Goal: Task Accomplishment & Management: Use online tool/utility

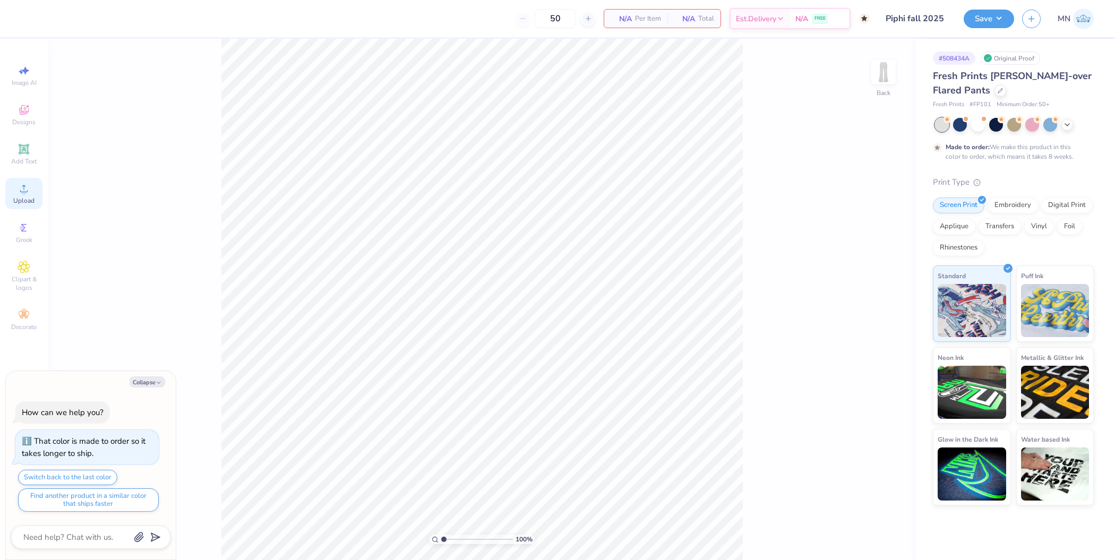
click at [8, 202] on div "Upload" at bounding box center [23, 193] width 37 height 31
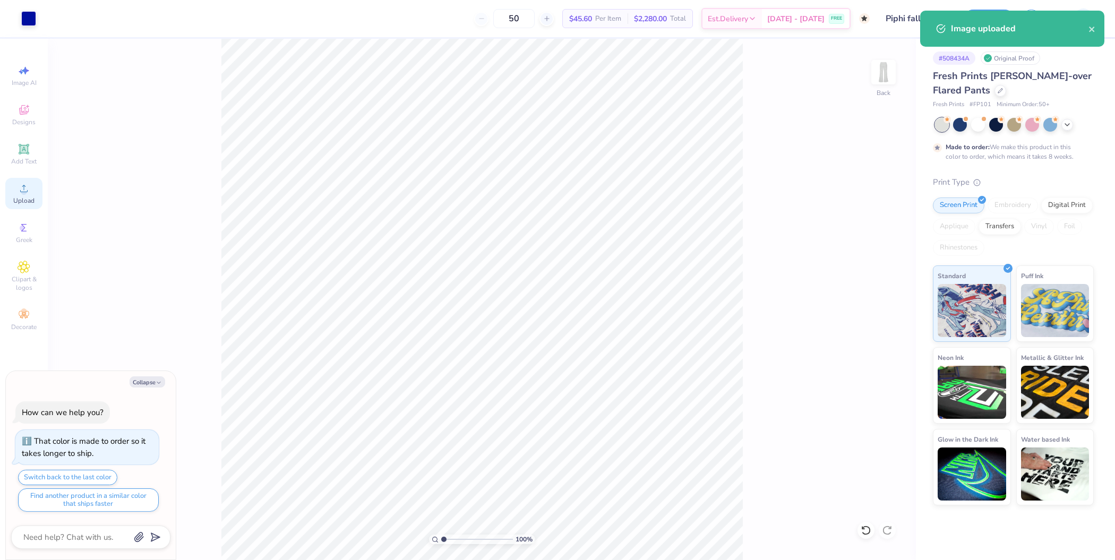
type textarea "x"
click at [872, 270] on input "18.00" at bounding box center [877, 267] width 38 height 15
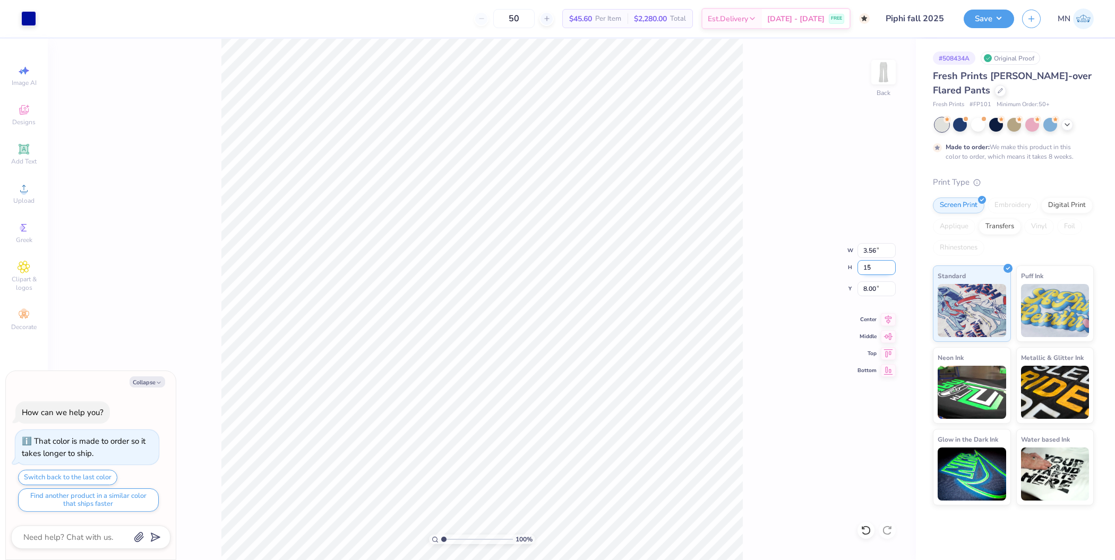
type input "15"
type textarea "x"
type input "2.97"
type input "15.00"
type input "9.50"
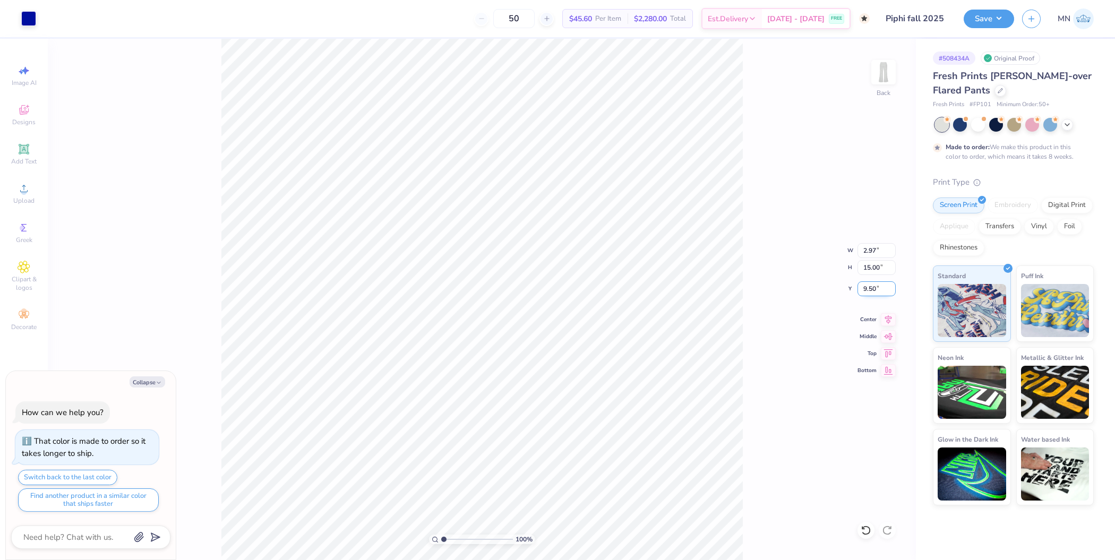
click at [878, 288] on input "9.50" at bounding box center [877, 288] width 38 height 15
type textarea "x"
type input "17.00"
click at [878, 71] on img at bounding box center [883, 72] width 42 height 42
type textarea "x"
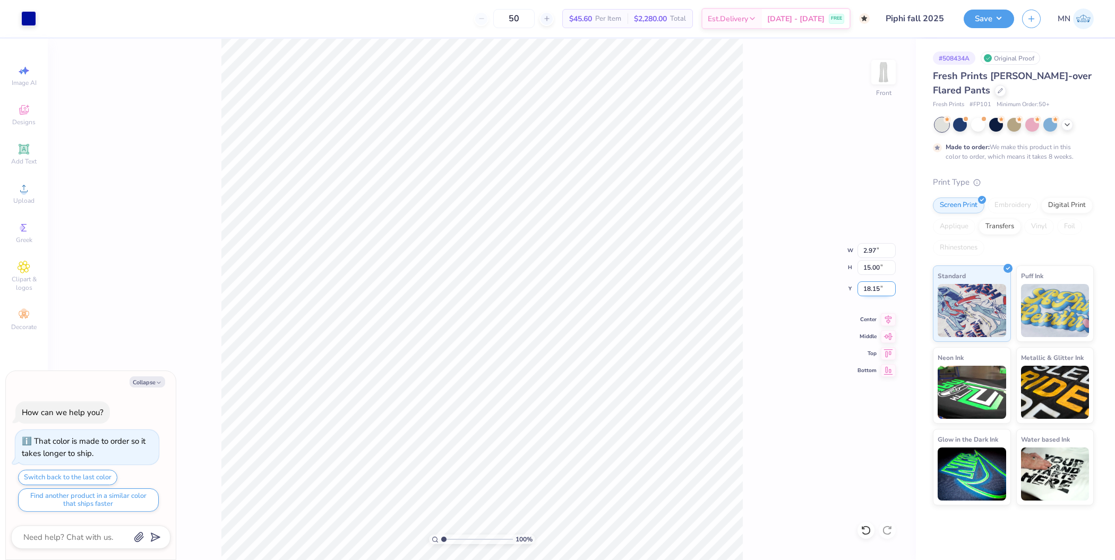
click at [877, 287] on input "18.15" at bounding box center [877, 288] width 38 height 15
type input "18"
type textarea "x"
type input "18.00"
click at [781, 331] on div "100 % Front W 2.97 2.97 " H 15.00 15.00 " Y 18.00 18.00 " Center Middle Top Bot…" at bounding box center [482, 299] width 868 height 521
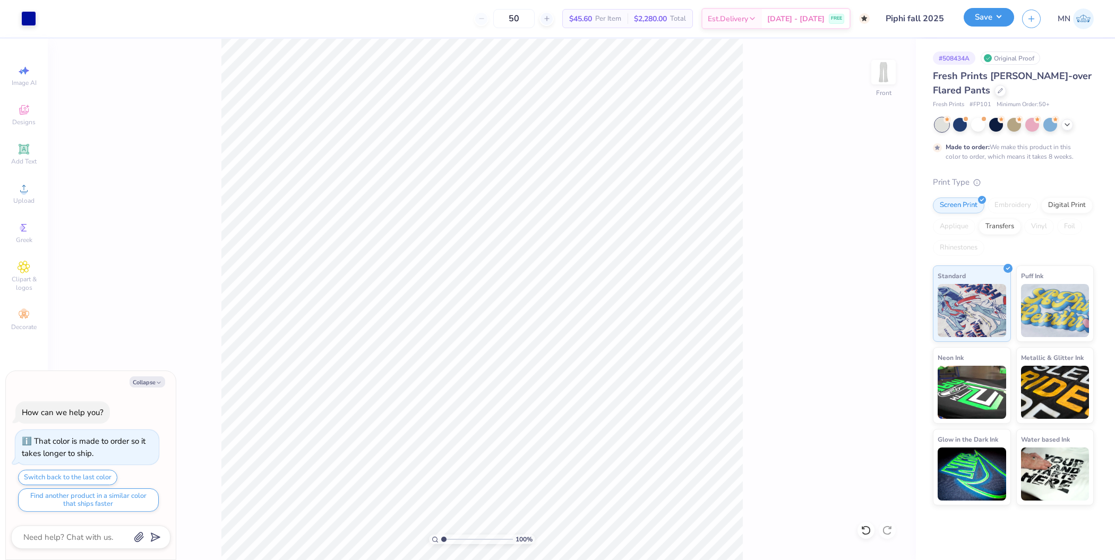
click at [1000, 13] on button "Save" at bounding box center [989, 17] width 50 height 19
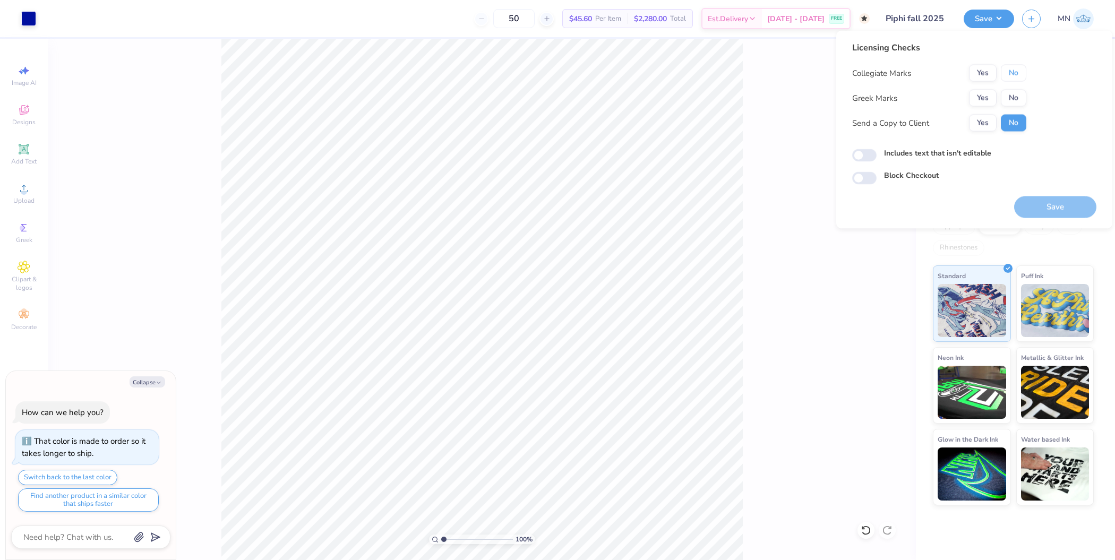
drag, startPoint x: 1002, startPoint y: 71, endPoint x: 1006, endPoint y: 83, distance: 12.8
click at [1005, 71] on button "No" at bounding box center [1013, 73] width 25 height 17
click at [993, 97] on button "Yes" at bounding box center [983, 98] width 28 height 17
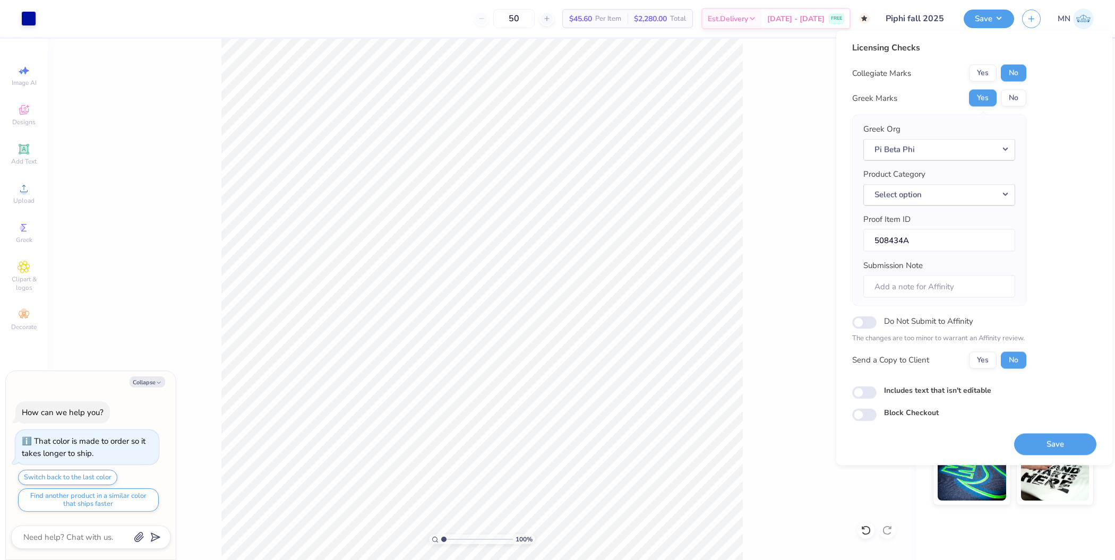
drag, startPoint x: 1053, startPoint y: 440, endPoint x: 842, endPoint y: 180, distance: 334.8
click at [1053, 440] on button "Save" at bounding box center [1055, 444] width 82 height 22
type textarea "x"
checkbox input "true"
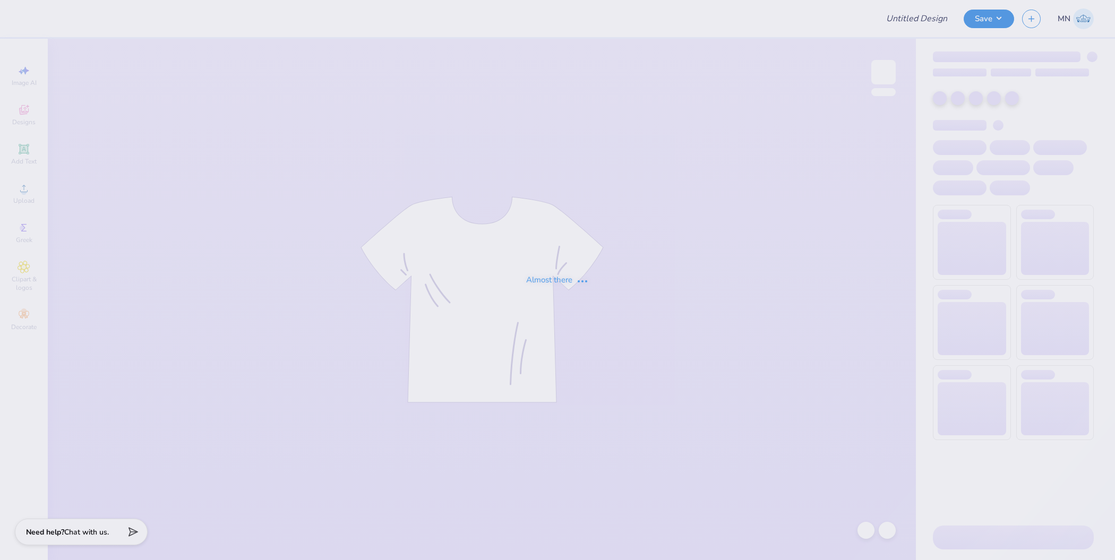
type input "Tri-Delta Hats"
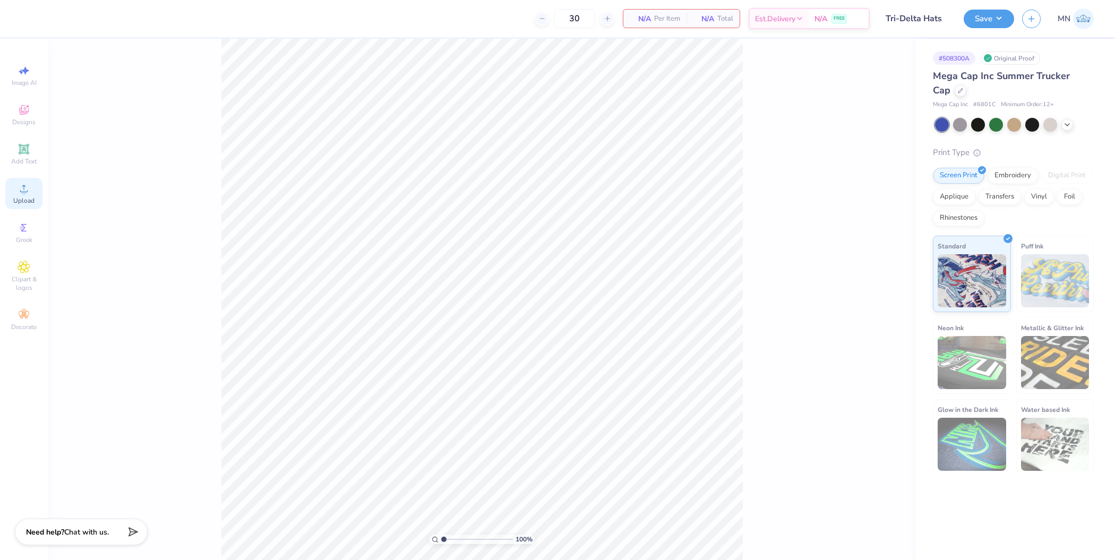
click at [7, 199] on div "Upload" at bounding box center [23, 193] width 37 height 31
click at [990, 201] on div "Transfers" at bounding box center [1000, 195] width 42 height 16
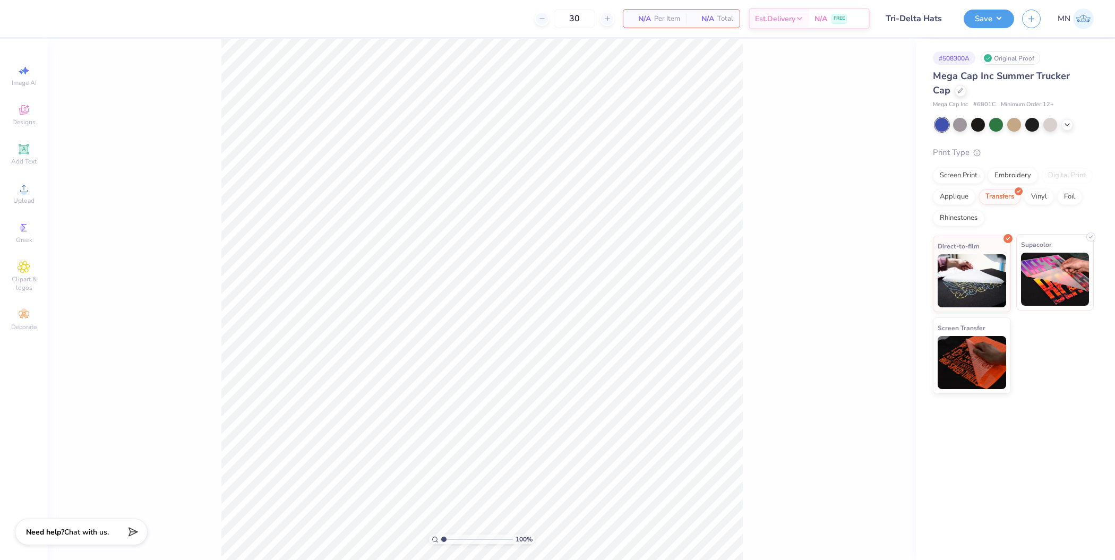
click at [1026, 295] on img at bounding box center [1055, 279] width 69 height 53
click at [21, 191] on icon at bounding box center [24, 188] width 13 height 13
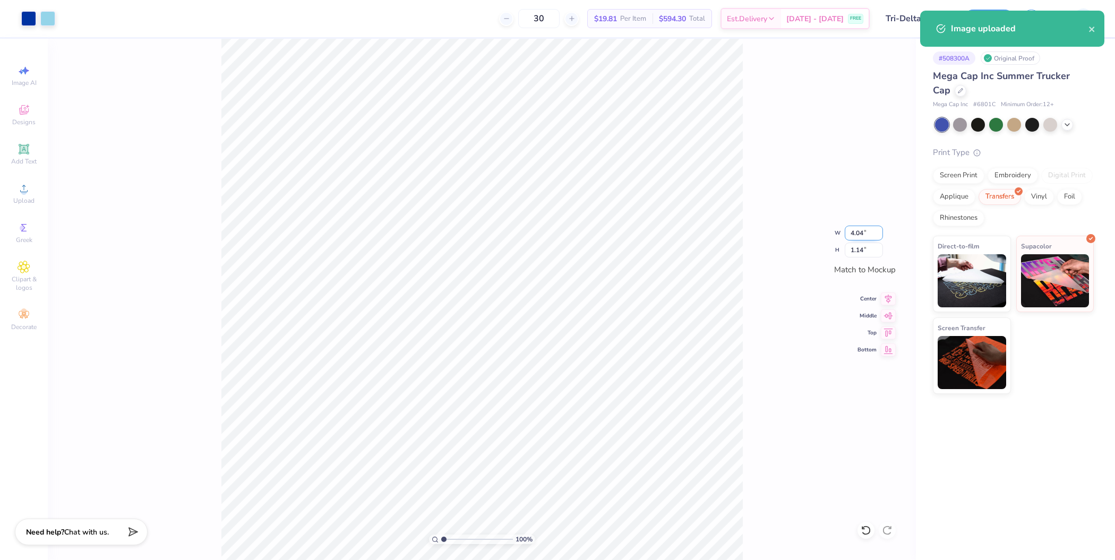
click at [863, 227] on input "4.04" at bounding box center [864, 233] width 38 height 15
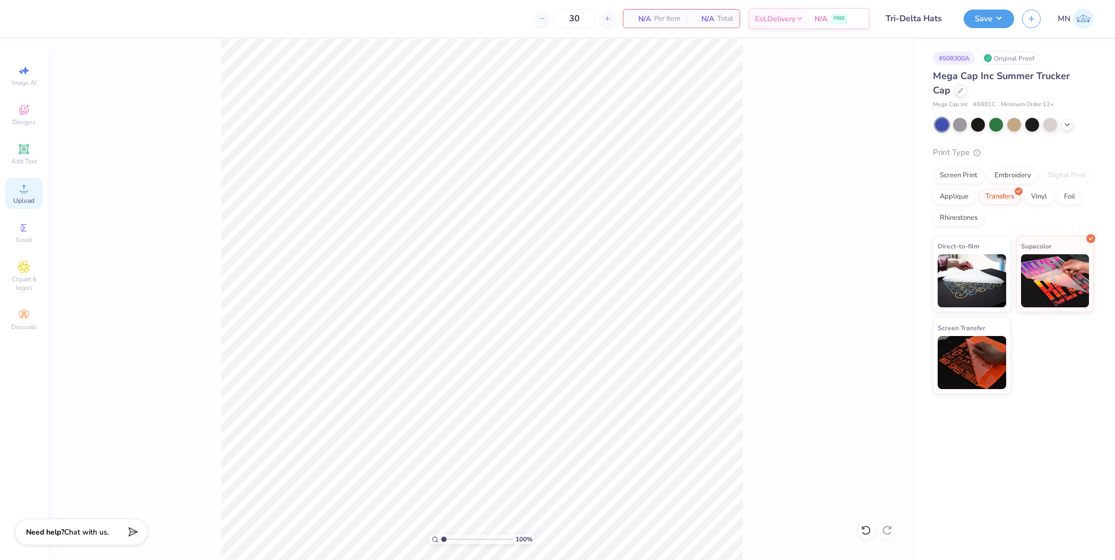
click at [12, 191] on div "Upload" at bounding box center [23, 193] width 37 height 31
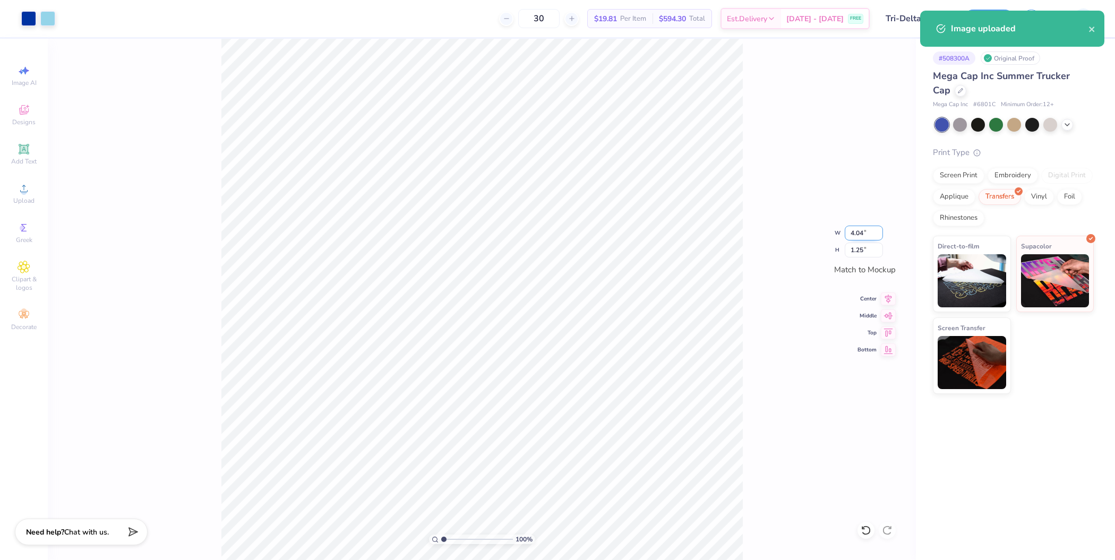
click at [864, 235] on input "4.04" at bounding box center [864, 233] width 38 height 15
type input "4.00"
type input "1.24"
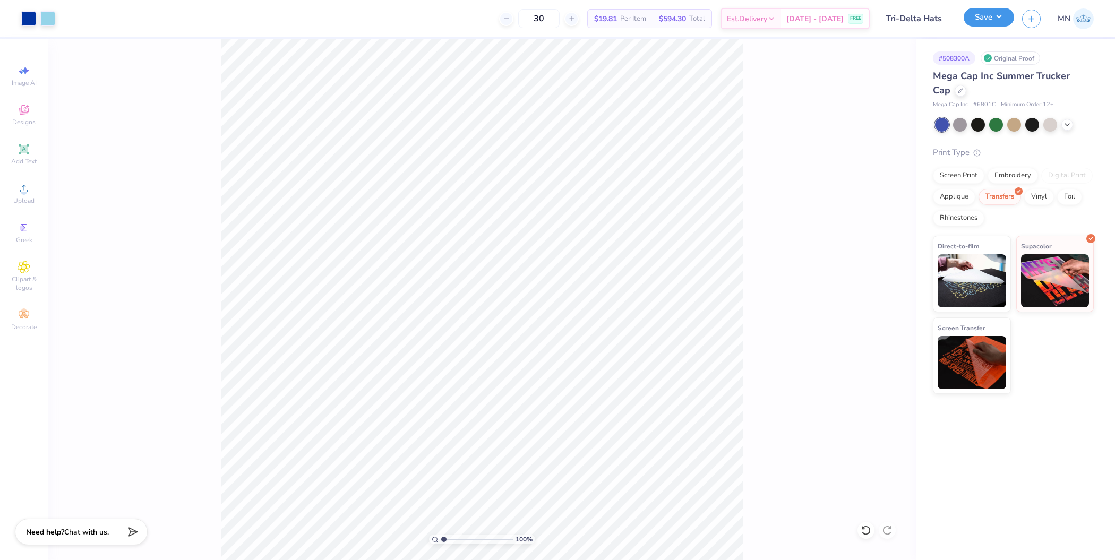
drag, startPoint x: 996, startPoint y: 16, endPoint x: 999, endPoint y: 24, distance: 8.8
click at [996, 16] on button "Save" at bounding box center [989, 17] width 50 height 19
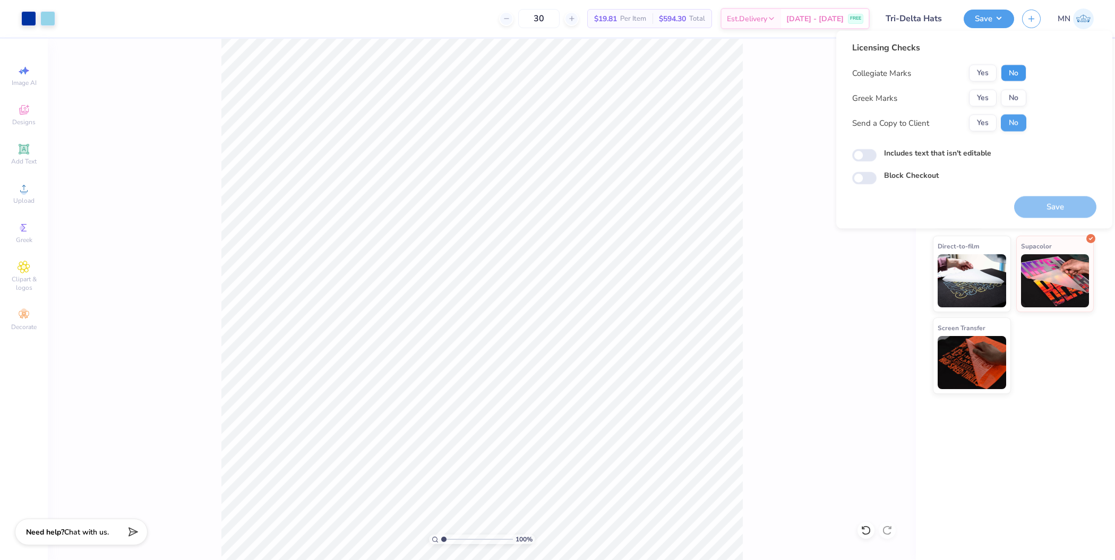
drag, startPoint x: 1022, startPoint y: 73, endPoint x: 1017, endPoint y: 75, distance: 5.5
click at [1017, 75] on button "No" at bounding box center [1013, 73] width 25 height 17
click at [988, 99] on button "Yes" at bounding box center [983, 98] width 28 height 17
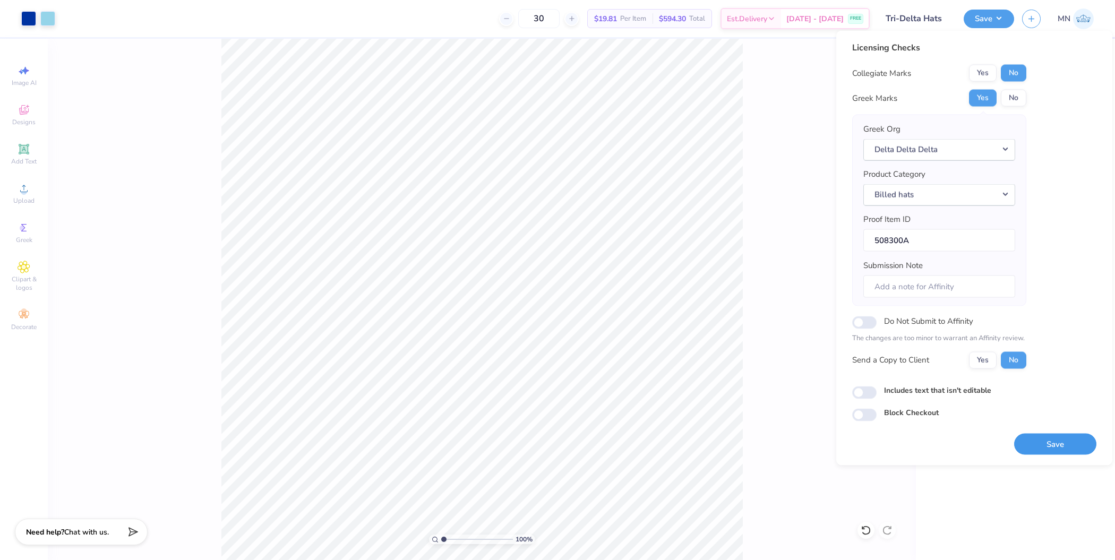
click at [1045, 438] on button "Save" at bounding box center [1055, 444] width 82 height 22
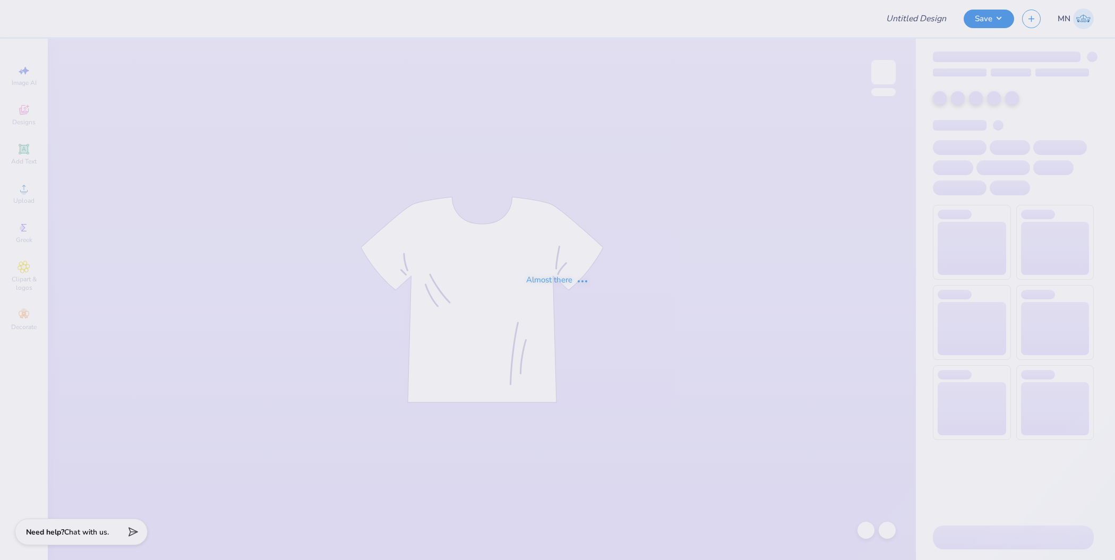
type input "Estelle Cole : Georgia Institute of Technology"
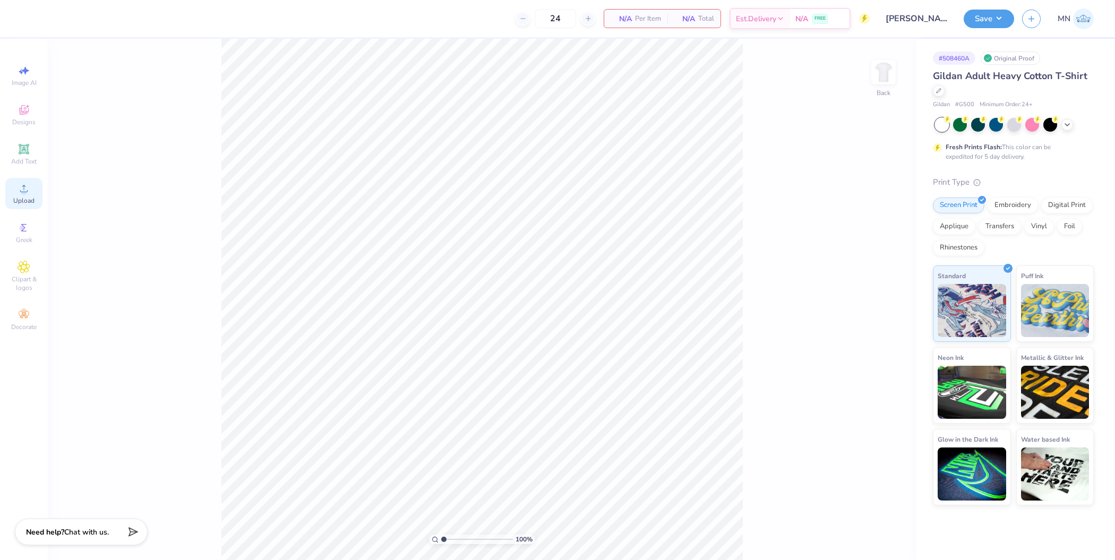
click at [14, 198] on span "Upload" at bounding box center [23, 200] width 21 height 8
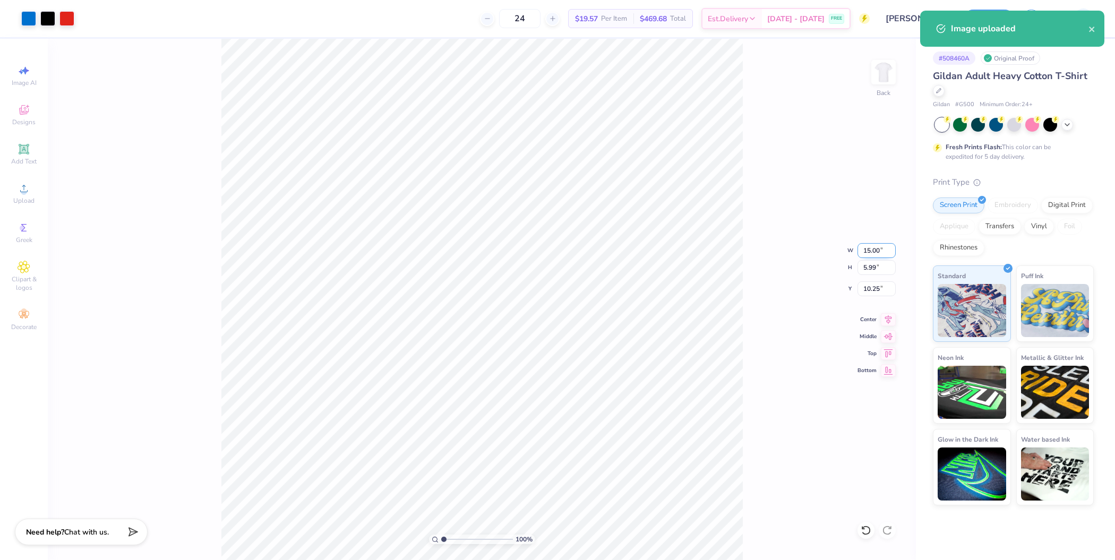
click at [866, 247] on input "15.00" at bounding box center [877, 250] width 38 height 15
type input "12.00"
type input "4.79"
type input "10.85"
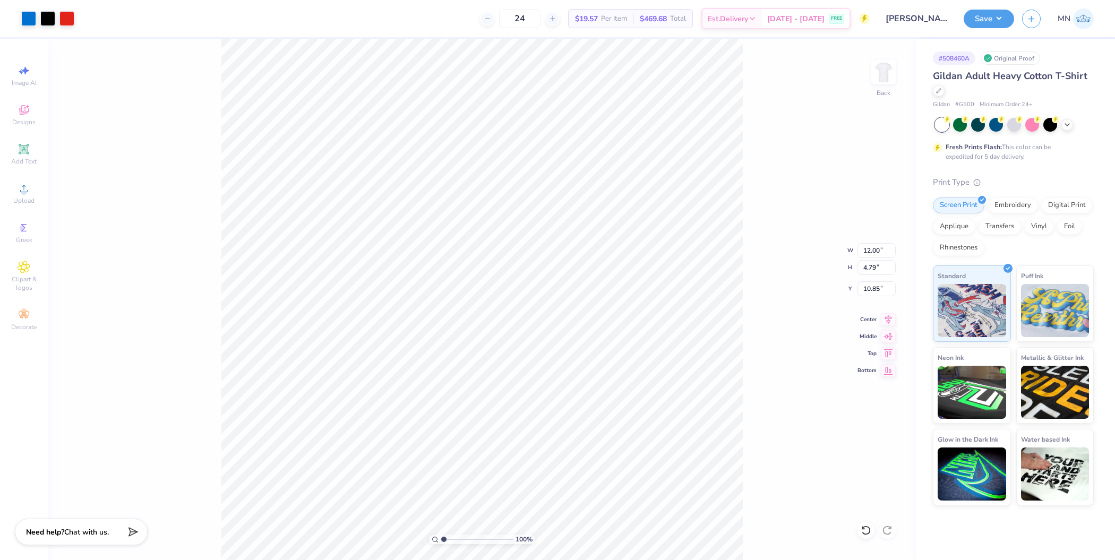
click at [875, 296] on div "100 % Back W 12.00 12.00 " H 4.79 4.79 " Y 10.85 10.85 " Center Middle Top Bott…" at bounding box center [482, 299] width 868 height 521
click at [869, 283] on input "10.85" at bounding box center [877, 288] width 38 height 15
type input "3.00"
click at [977, 21] on button "Save" at bounding box center [989, 17] width 50 height 19
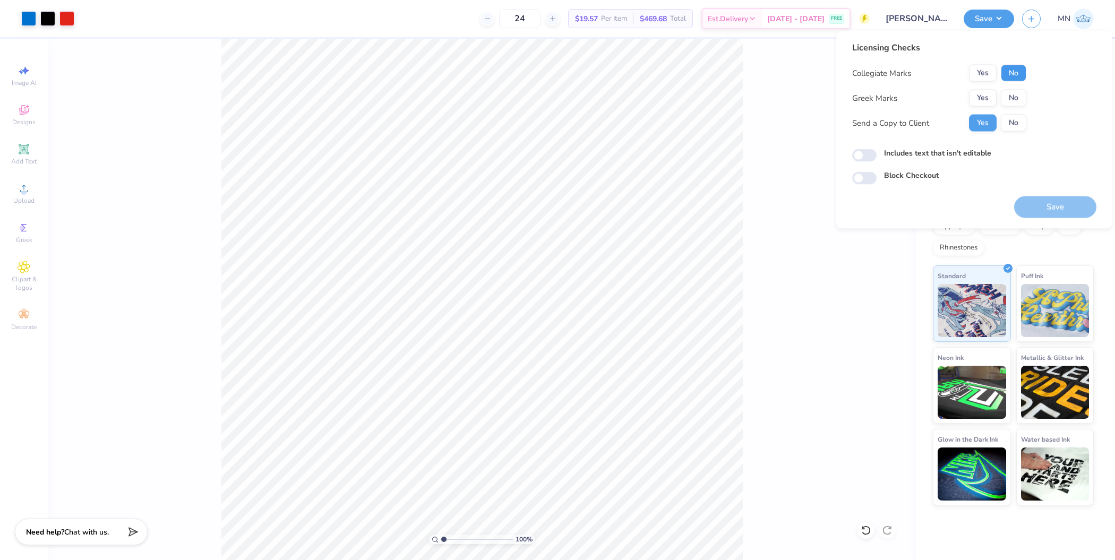
click at [1013, 74] on button "No" at bounding box center [1013, 73] width 25 height 17
click at [987, 100] on button "Yes" at bounding box center [983, 98] width 28 height 17
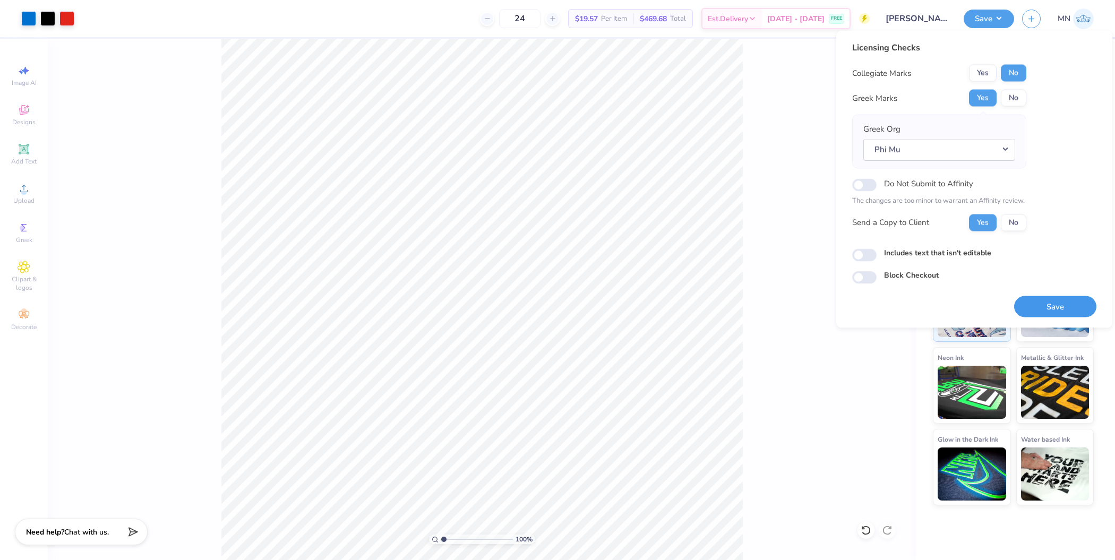
click at [1050, 302] on button "Save" at bounding box center [1055, 307] width 82 height 22
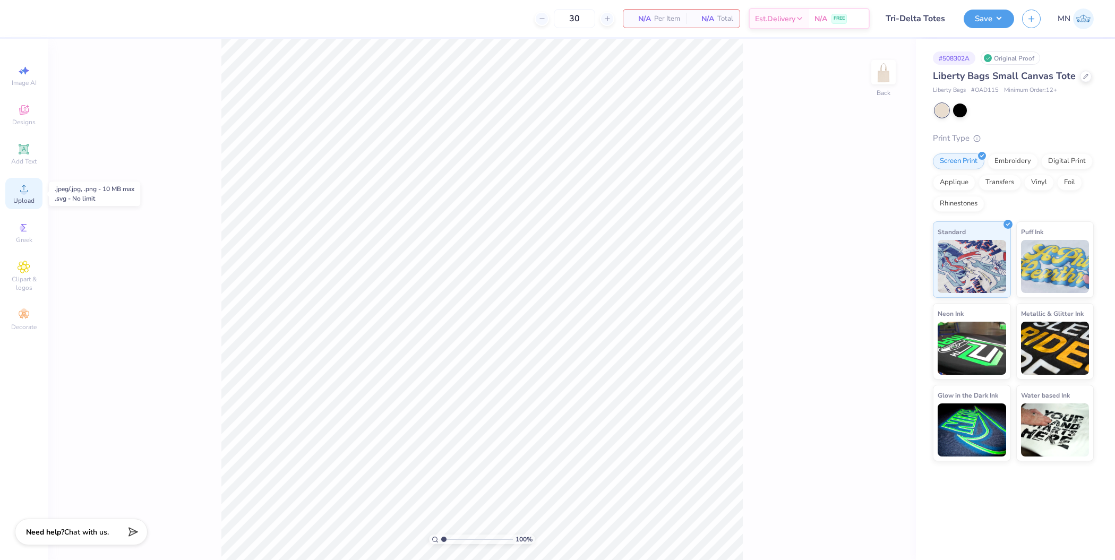
drag, startPoint x: 23, startPoint y: 202, endPoint x: 37, endPoint y: 200, distance: 14.5
click at [24, 201] on span "Upload" at bounding box center [23, 200] width 21 height 8
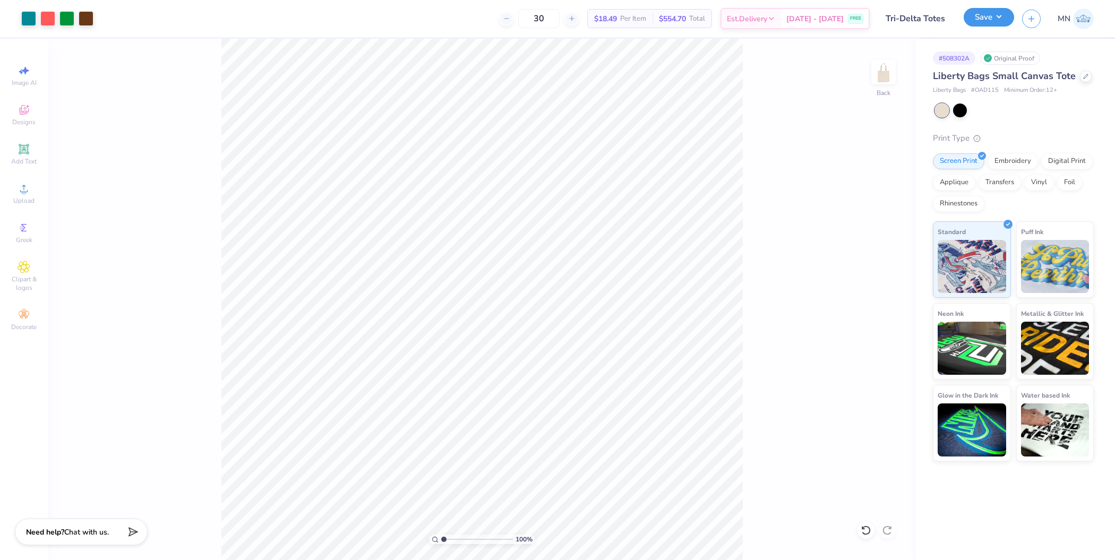
click at [983, 19] on button "Save" at bounding box center [989, 17] width 50 height 19
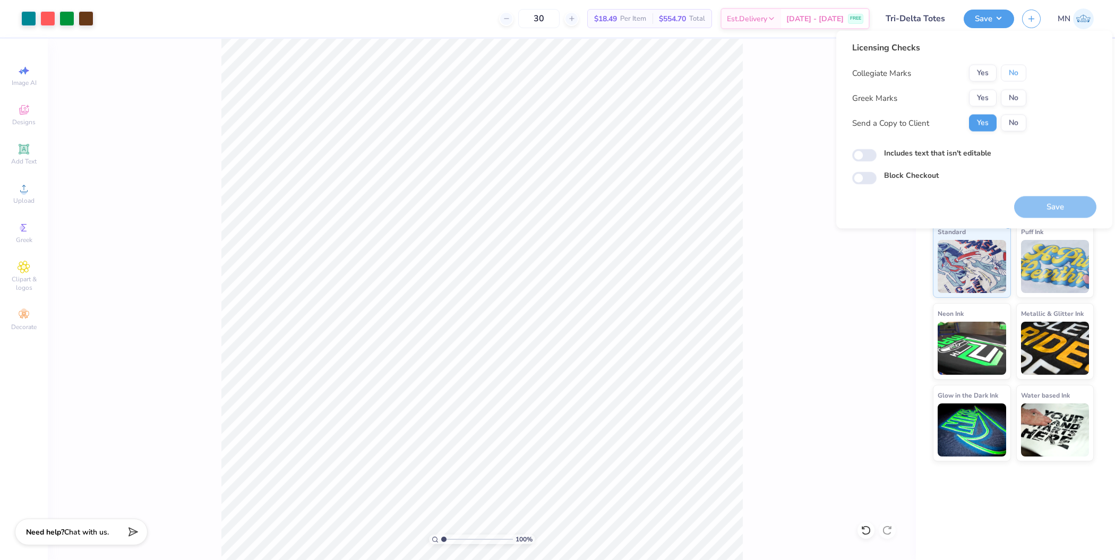
drag, startPoint x: 1021, startPoint y: 68, endPoint x: 994, endPoint y: 84, distance: 31.0
click at [1016, 70] on button "No" at bounding box center [1013, 73] width 25 height 17
click at [987, 91] on button "Yes" at bounding box center [983, 98] width 28 height 17
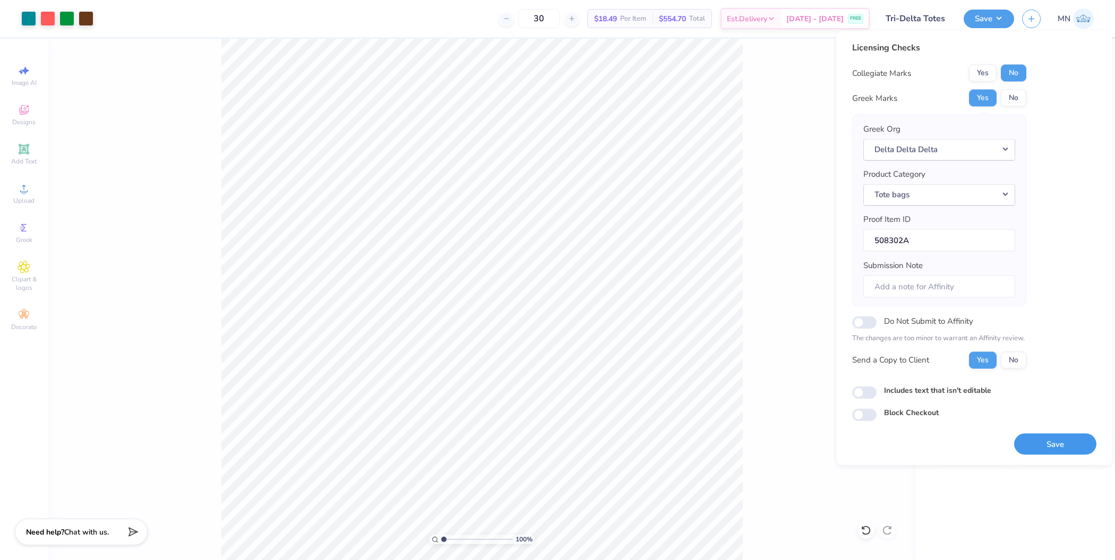
click at [1049, 441] on button "Save" at bounding box center [1055, 444] width 82 height 22
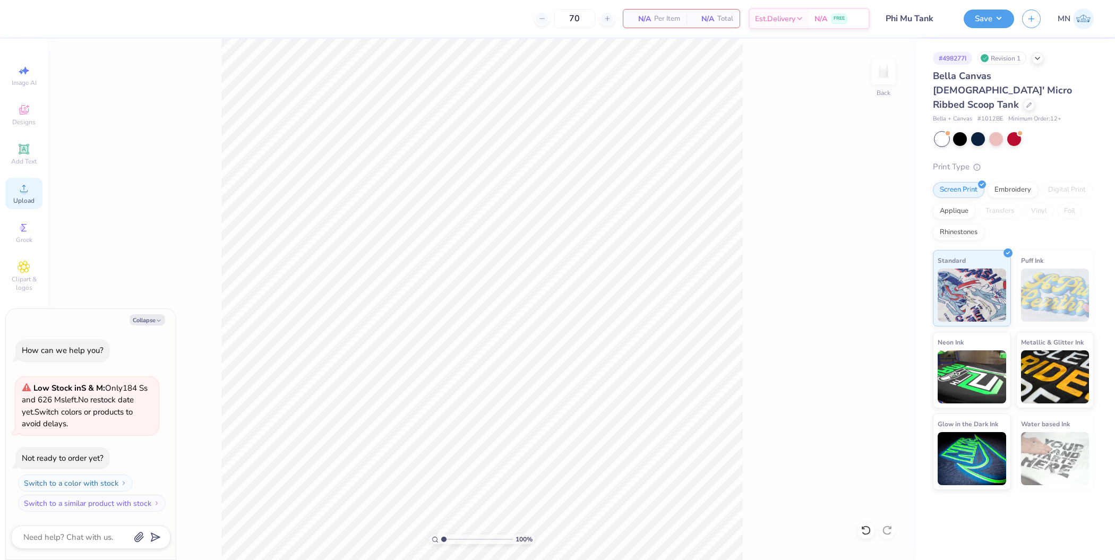
drag, startPoint x: 25, startPoint y: 204, endPoint x: 39, endPoint y: 203, distance: 14.4
click at [27, 203] on span "Upload" at bounding box center [23, 200] width 21 height 8
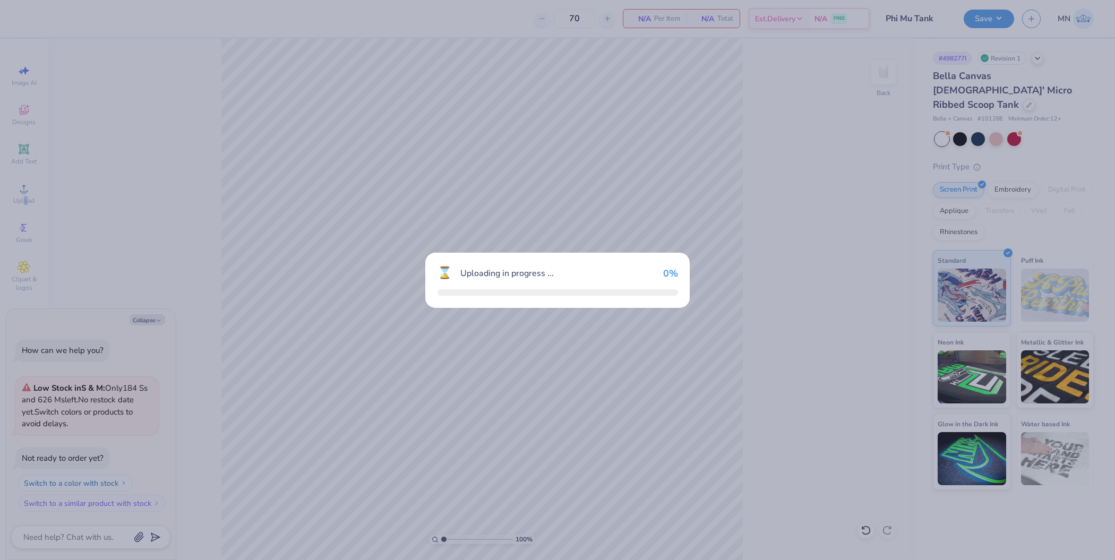
type textarea "x"
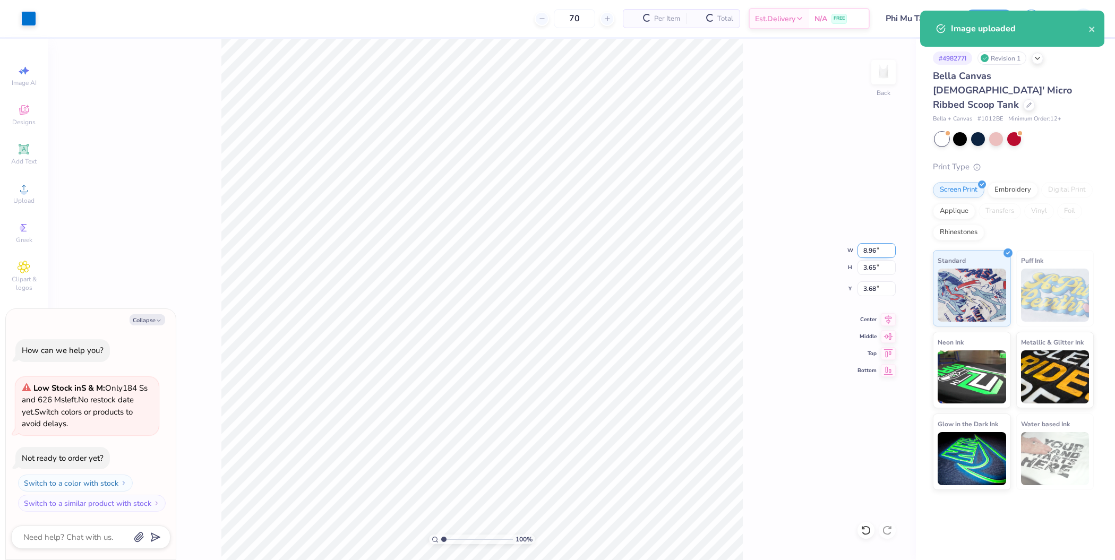
click at [877, 251] on input "8.96" at bounding box center [877, 250] width 38 height 15
type input "4.05"
type textarea "x"
type input "1.65"
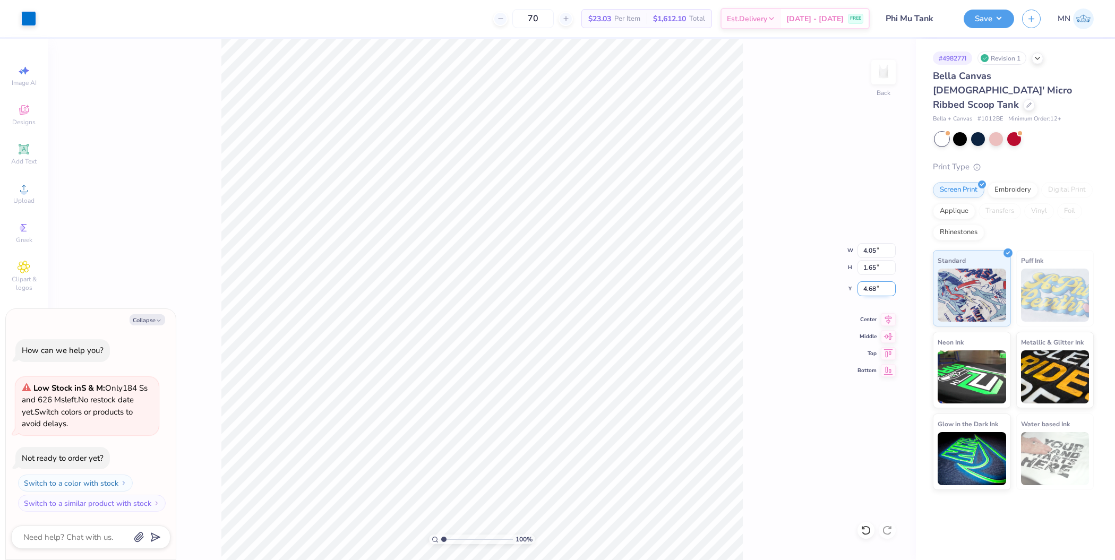
click at [869, 294] on input "4.68" at bounding box center [877, 288] width 38 height 15
type input "1.17"
click at [986, 25] on button "Save" at bounding box center [989, 17] width 50 height 19
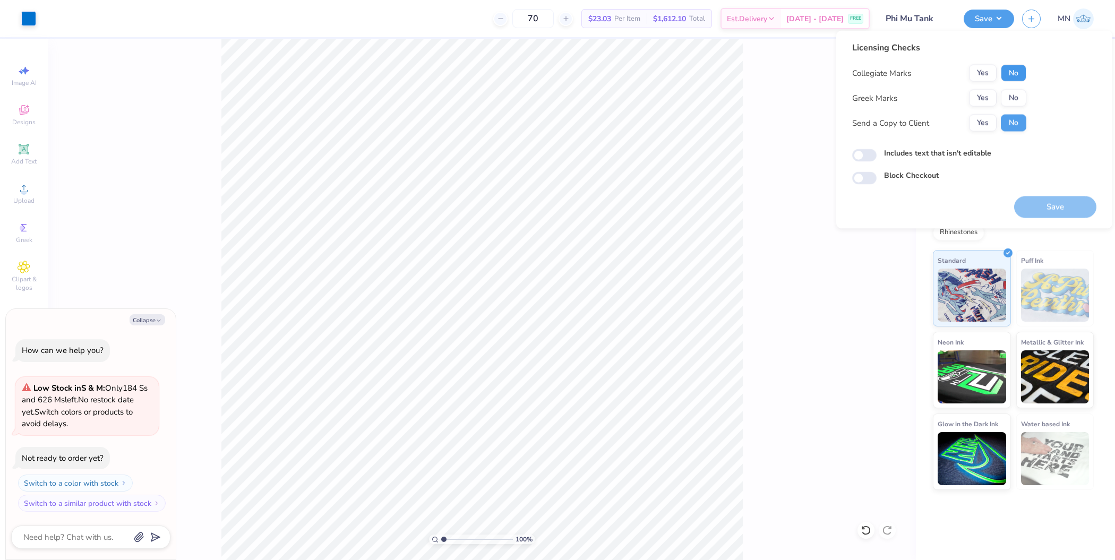
click at [1006, 74] on button "No" at bounding box center [1013, 73] width 25 height 17
drag, startPoint x: 995, startPoint y: 87, endPoint x: 993, endPoint y: 106, distance: 19.2
click at [989, 92] on button "Yes" at bounding box center [983, 98] width 28 height 17
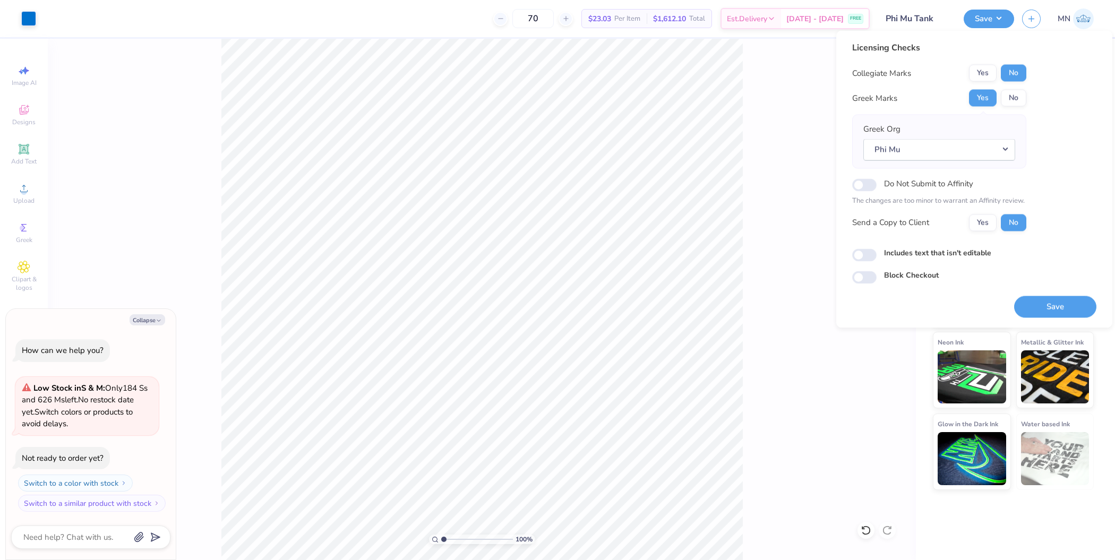
click at [1025, 290] on div "Save" at bounding box center [1055, 300] width 82 height 33
click at [1031, 296] on button "Save" at bounding box center [1055, 307] width 82 height 22
type textarea "x"
